Goal: Task Accomplishment & Management: Use online tool/utility

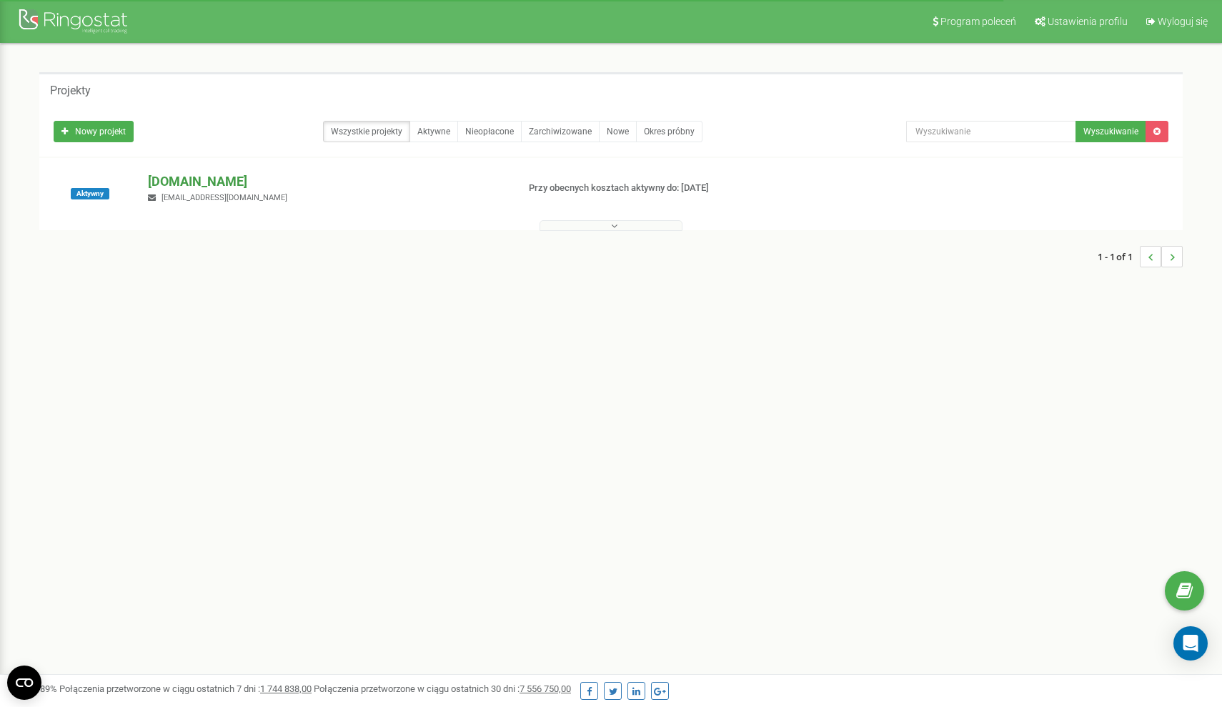
click at [202, 184] on p "[DOMAIN_NAME]" at bounding box center [326, 181] width 357 height 19
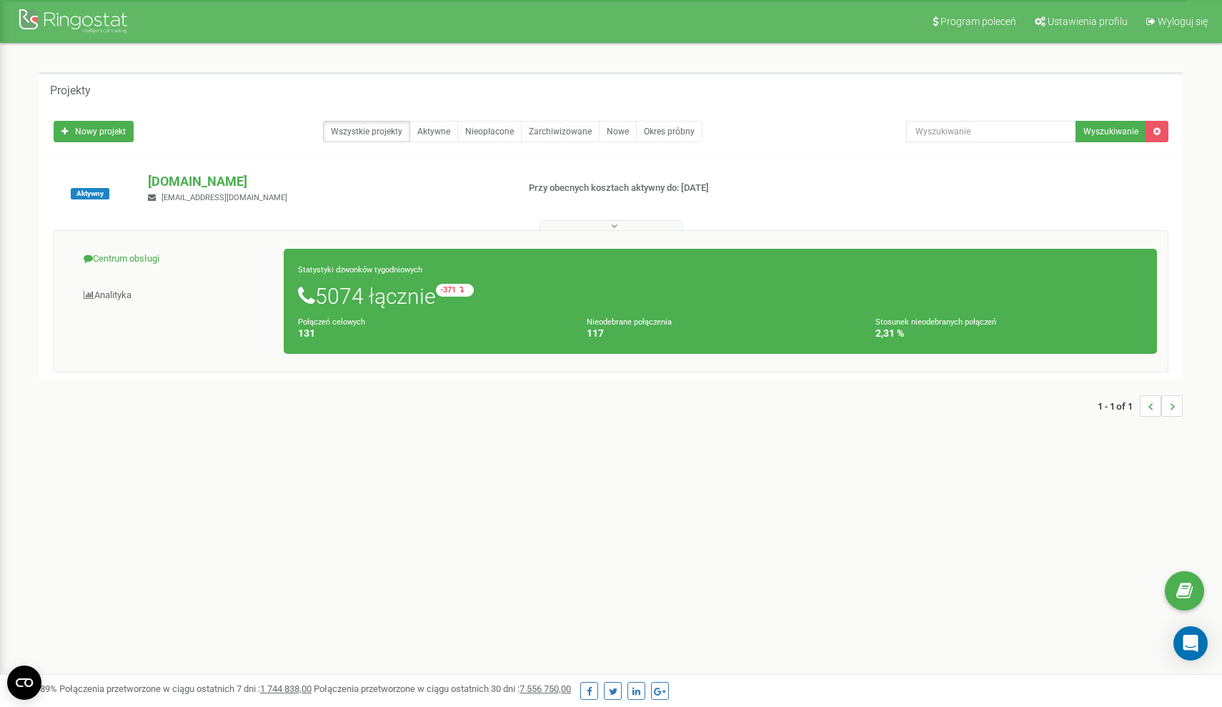
click at [162, 254] on link "Centrum obsługi" at bounding box center [174, 258] width 219 height 35
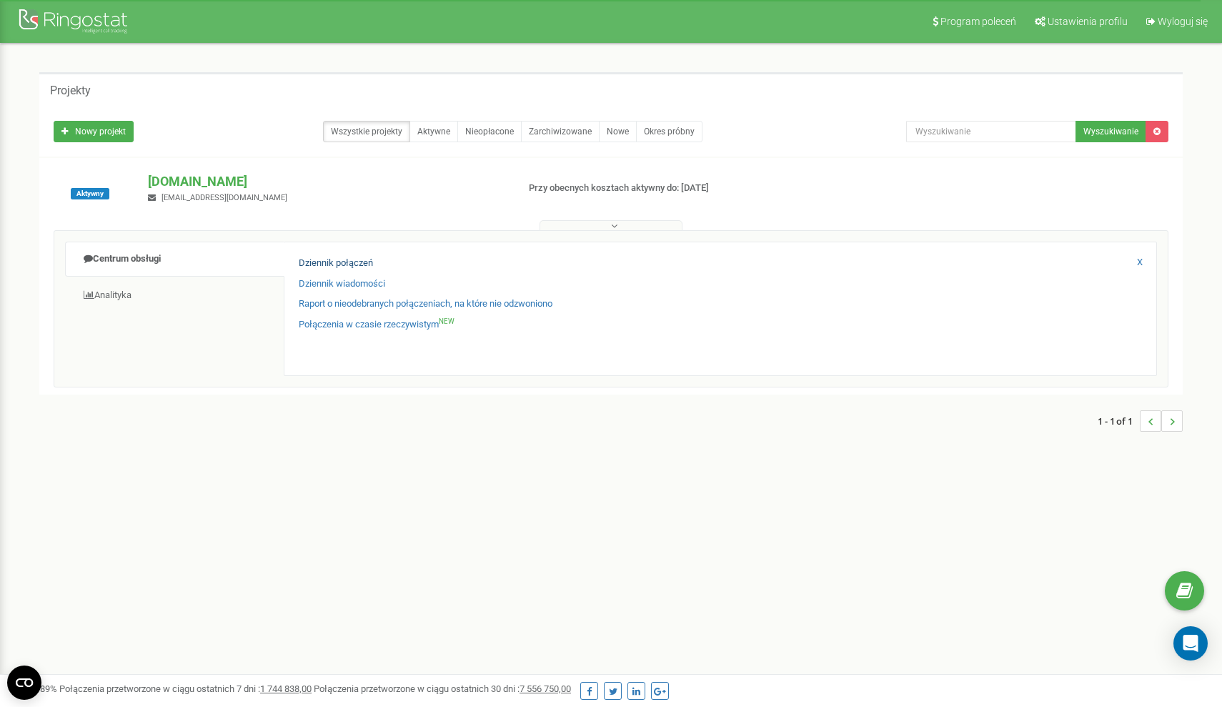
click at [362, 263] on link "Dziennik połączeń" at bounding box center [336, 263] width 74 height 14
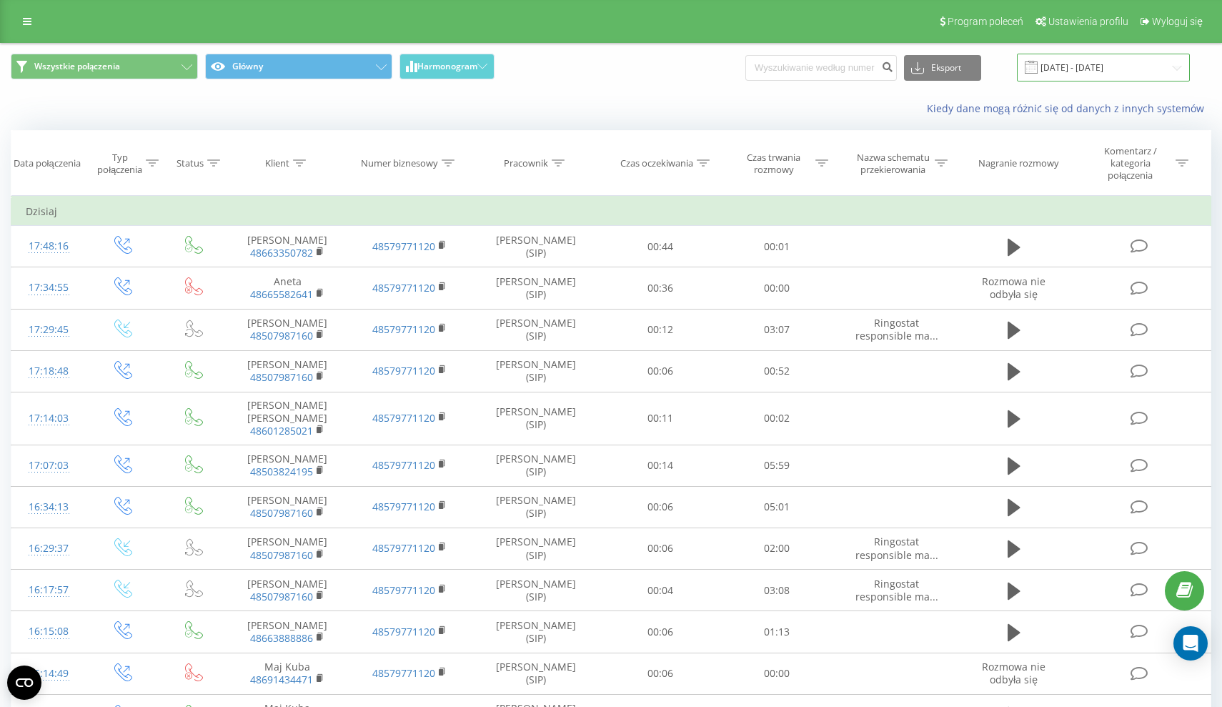
click at [1123, 67] on input "[DATE] - [DATE]" at bounding box center [1103, 68] width 173 height 28
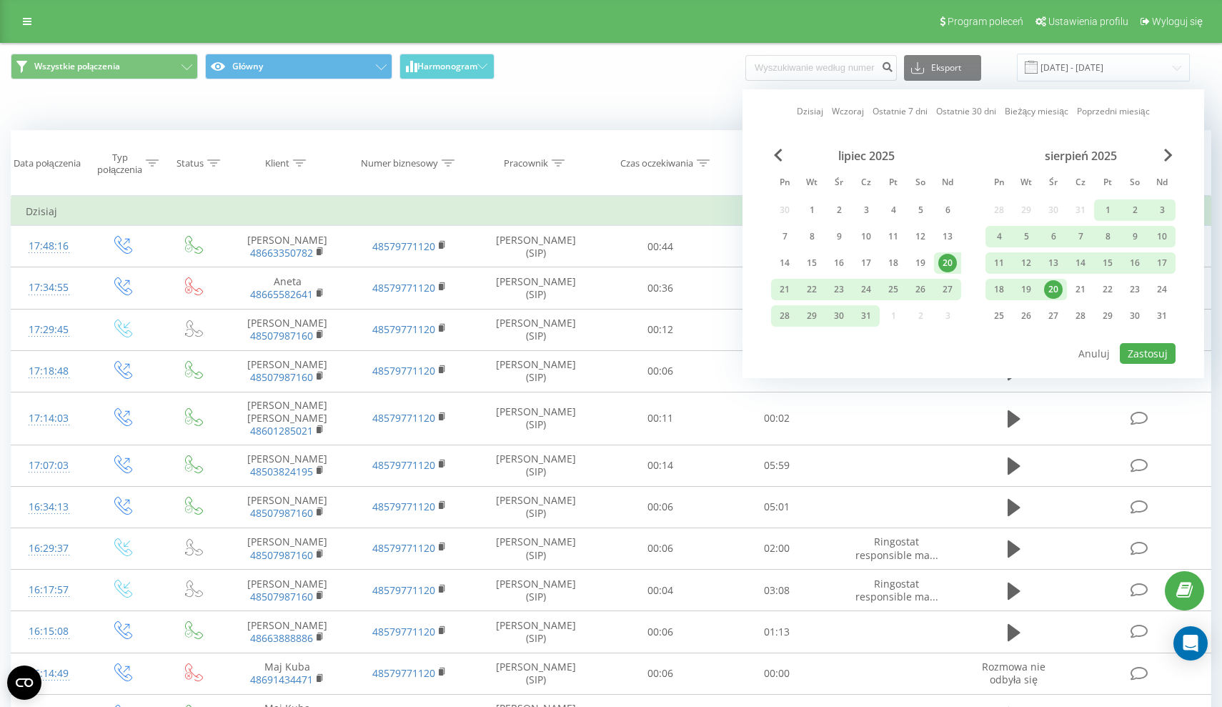
click at [1052, 289] on div "20" at bounding box center [1053, 289] width 19 height 19
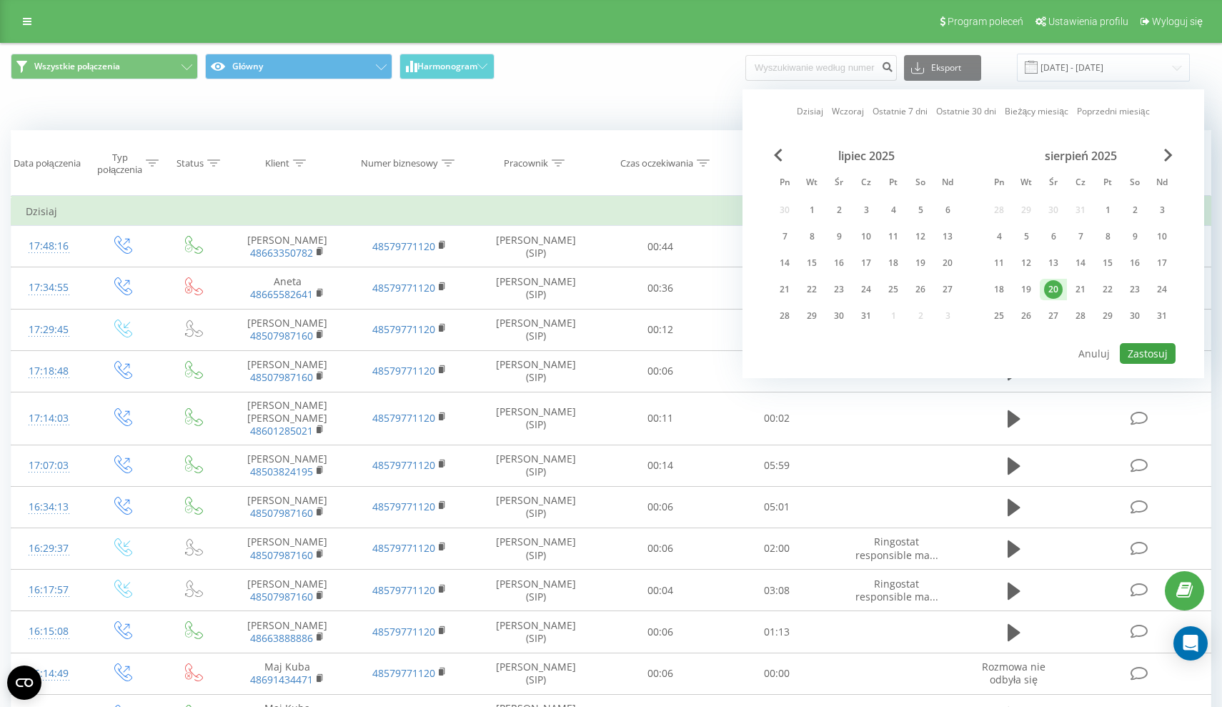
click at [1158, 349] on button "Zastosuj" at bounding box center [1148, 353] width 56 height 21
type input "[DATE] - [DATE]"
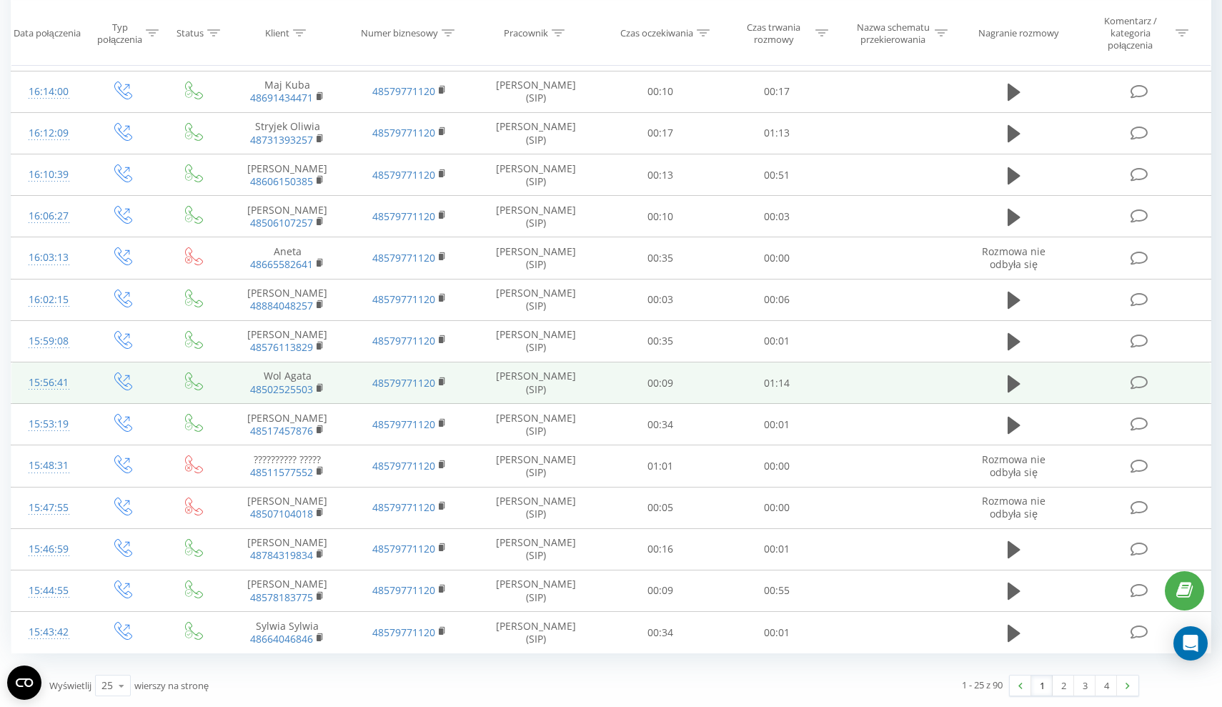
scroll to position [649, 0]
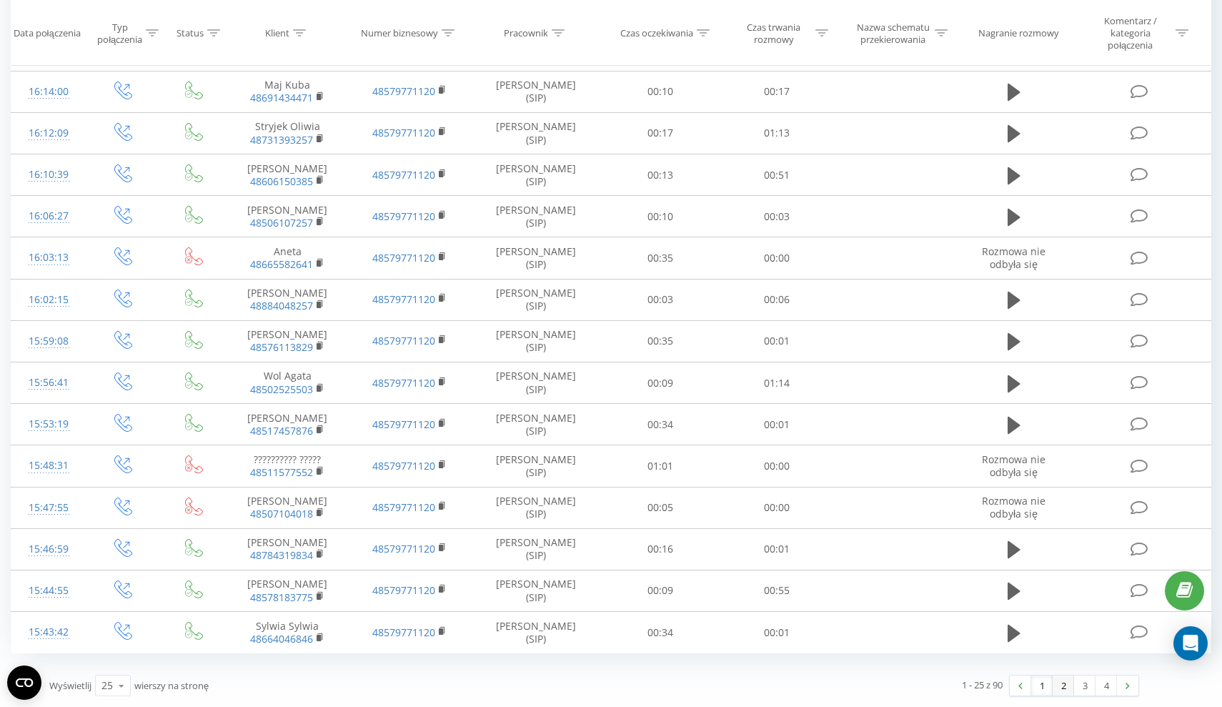
click at [1057, 688] on link "2" at bounding box center [1062, 685] width 21 height 20
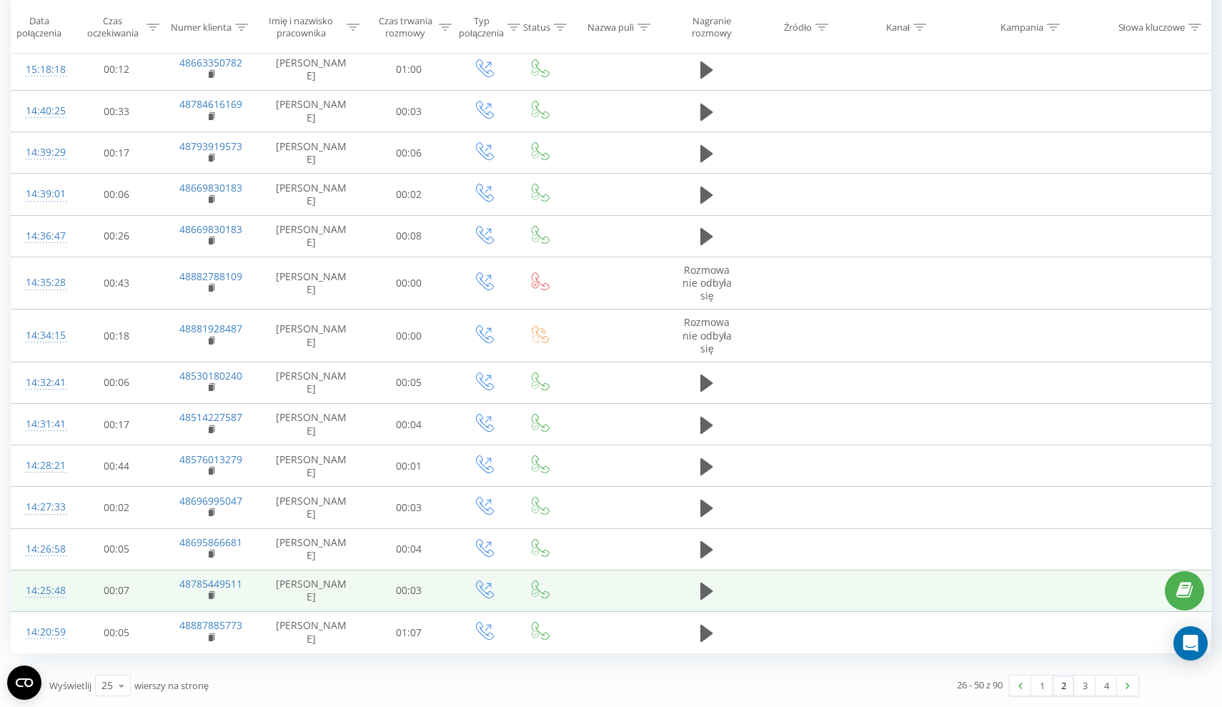
scroll to position [714, 0]
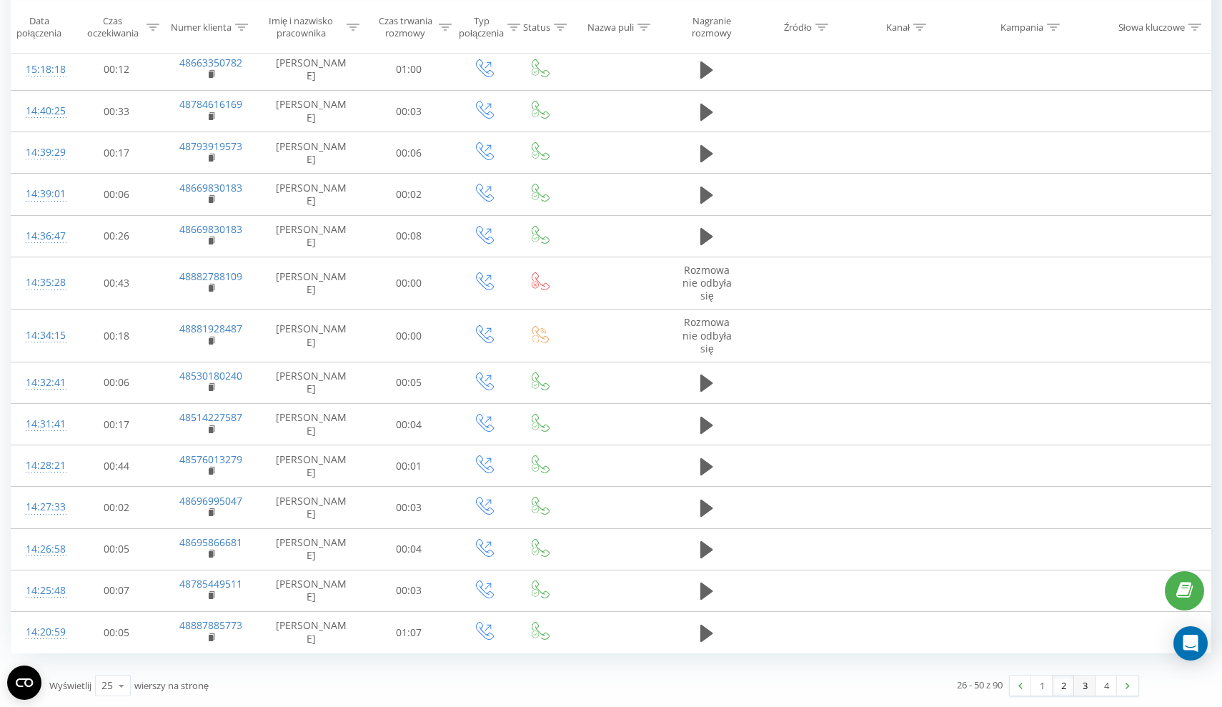
click at [1085, 675] on link "3" at bounding box center [1084, 685] width 21 height 20
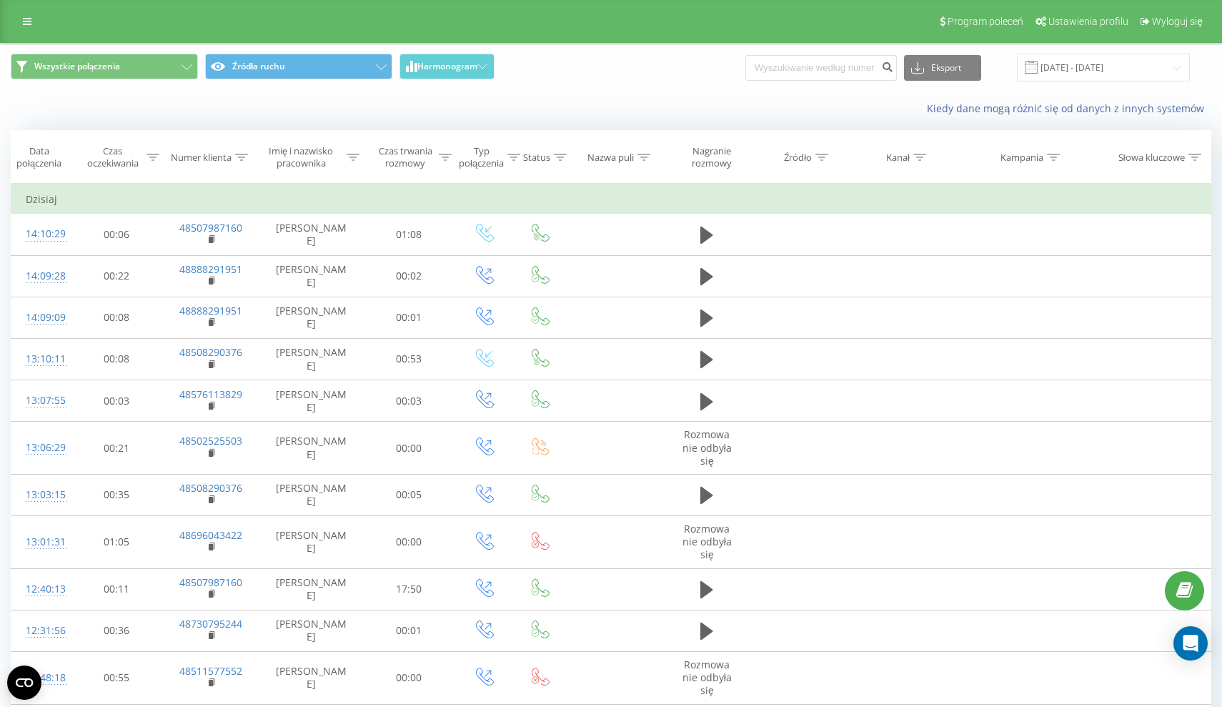
click at [439, 154] on icon at bounding box center [445, 157] width 13 height 7
click at [456, 219] on div at bounding box center [461, 227] width 16 height 16
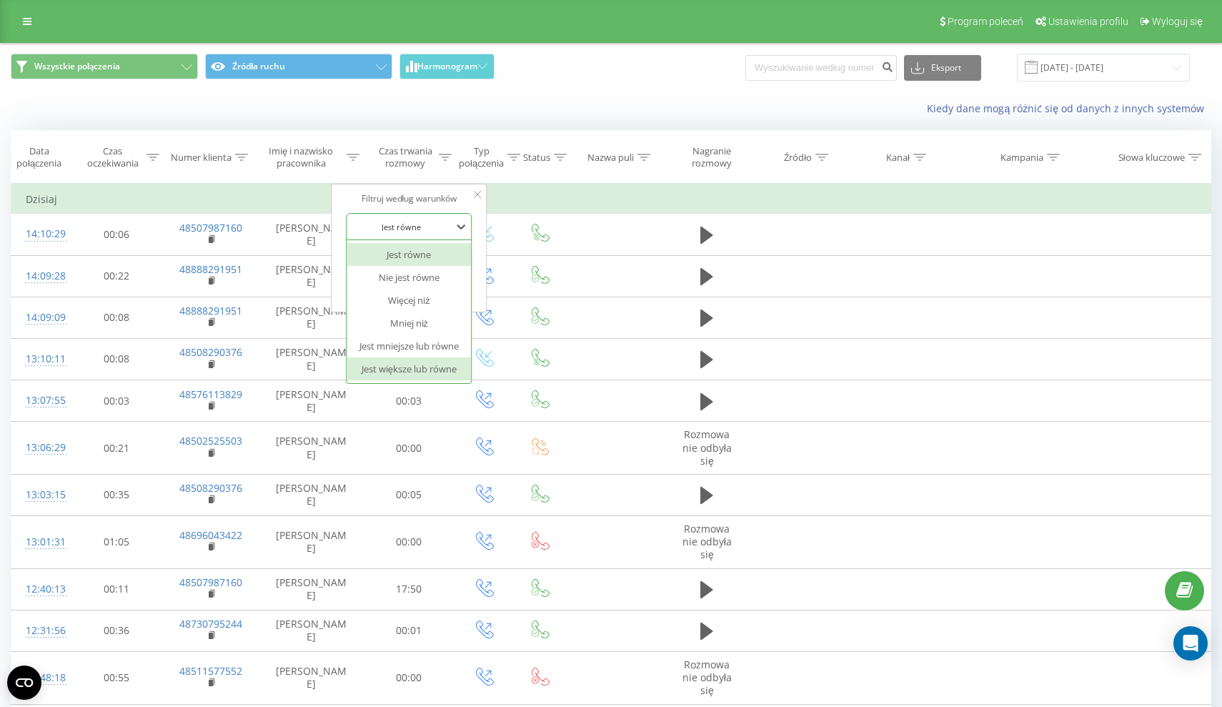
click at [432, 367] on div "Jest większe lub równe" at bounding box center [409, 368] width 124 height 23
click at [435, 249] on input "text" at bounding box center [410, 259] width 126 height 25
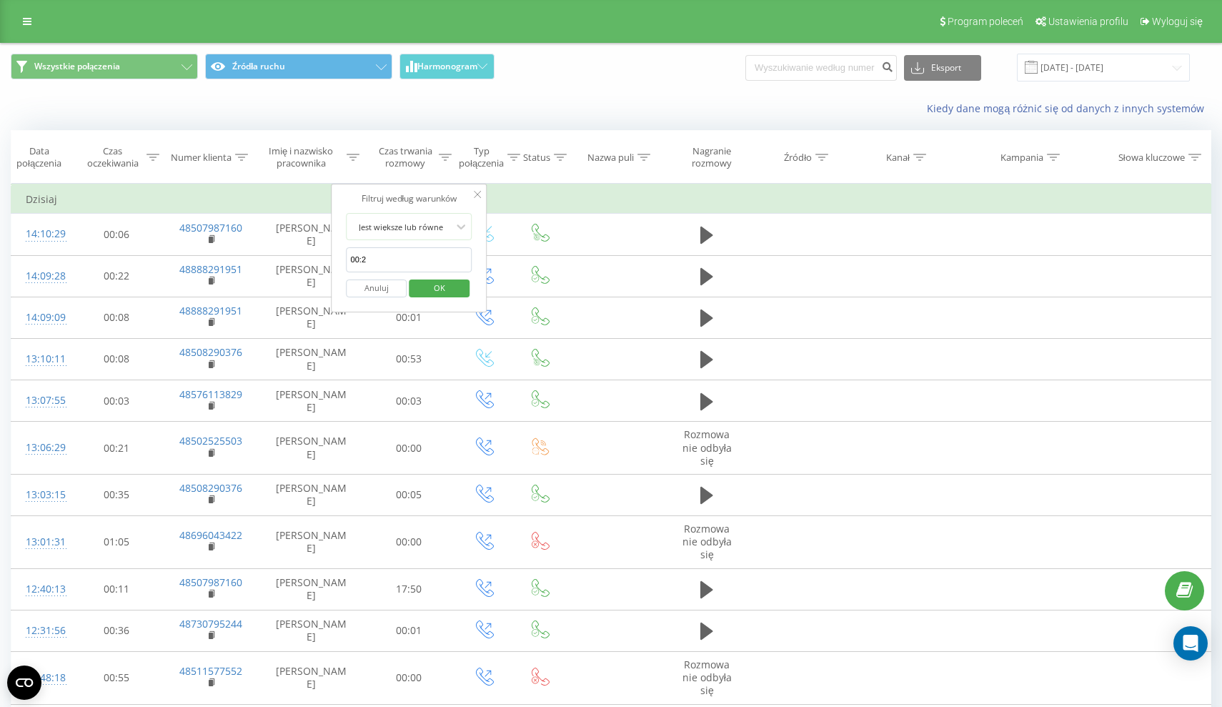
type input "00:20"
click at [454, 291] on span "OK" at bounding box center [439, 287] width 40 height 22
